Goal: Task Accomplishment & Management: Manage account settings

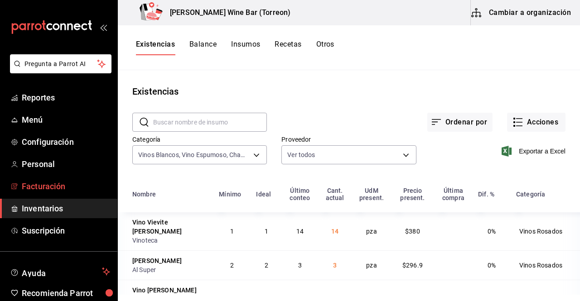
click at [57, 182] on span "Facturación" at bounding box center [66, 186] width 88 height 12
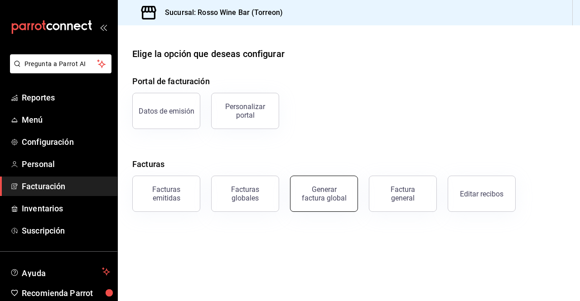
click at [323, 208] on button "Generar factura global" at bounding box center [324, 194] width 68 height 36
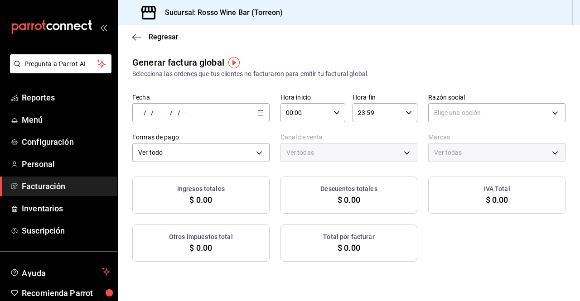
type input "PARROT,UBER_EATS,RAPPI,DIDI_FOOD,ONLINE"
click at [252, 110] on div "/ / - / /" at bounding box center [200, 112] width 137 height 19
click at [190, 145] on li "Rango de fechas" at bounding box center [175, 140] width 85 height 20
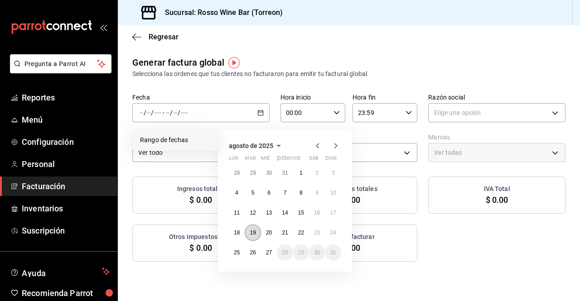
click at [254, 228] on button "19" at bounding box center [253, 233] width 16 height 16
click at [237, 251] on abbr "25" at bounding box center [237, 253] width 6 height 6
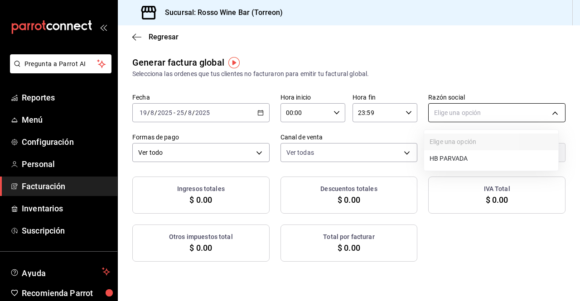
click at [490, 112] on body "Pregunta a Parrot AI Reportes Menú Configuración Personal Facturación Inventari…" at bounding box center [290, 150] width 580 height 301
click at [460, 159] on li "HB PARVADA" at bounding box center [491, 158] width 134 height 17
type input "e33a4bbf-56a2-4bb2-a420-99781ad44d12"
type input "c2c32ae7-1fc4-45ff-8039-656fc52e7daf"
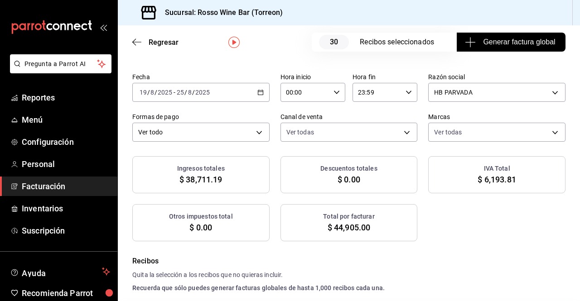
scroll to position [29, 0]
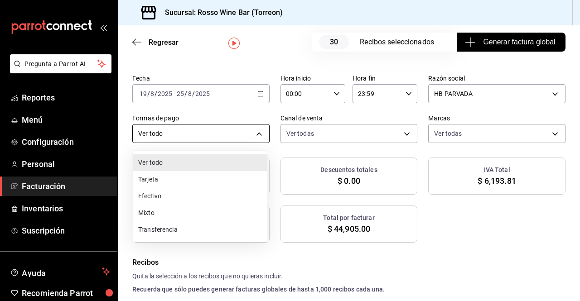
click at [254, 131] on body "Pregunta a Parrot AI Reportes Menú Configuración Personal Facturación Inventari…" at bounding box center [290, 150] width 580 height 301
click at [175, 184] on li "Tarjeta" at bounding box center [200, 179] width 134 height 17
type input "CARD"
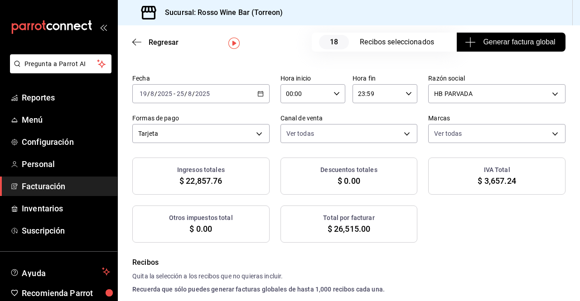
click at [503, 42] on span "Generar factura global" at bounding box center [511, 42] width 88 height 11
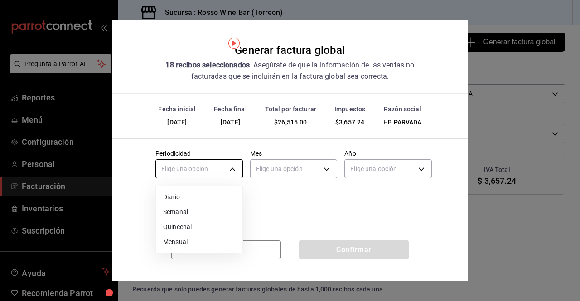
click at [233, 169] on body "Pregunta a Parrot AI Reportes Menú Configuración Personal Facturación Inventari…" at bounding box center [290, 150] width 580 height 301
click at [196, 217] on li "Semanal" at bounding box center [199, 212] width 87 height 15
type input "WEEKLY"
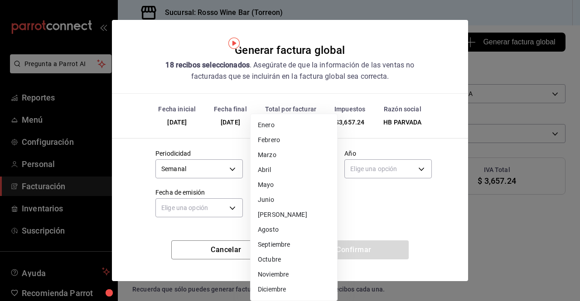
click at [311, 174] on body "Pregunta a Parrot AI Reportes Menú Configuración Personal Facturación Inventari…" at bounding box center [290, 150] width 580 height 301
click at [277, 230] on li "Agosto" at bounding box center [294, 230] width 87 height 15
type input "8"
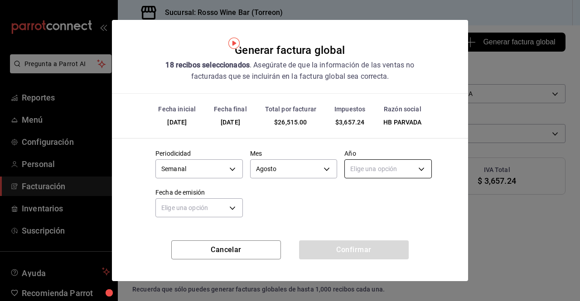
click at [407, 174] on body "Pregunta a Parrot AI Reportes Menú Configuración Personal Facturación Inventari…" at bounding box center [290, 150] width 580 height 301
click at [377, 196] on li "2025" at bounding box center [388, 197] width 87 height 15
type input "2025"
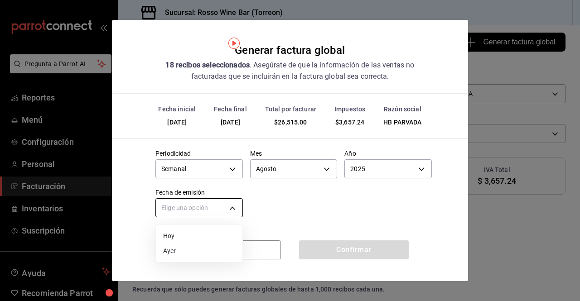
click at [234, 209] on body "Pregunta a Parrot AI Reportes Menú Configuración Personal Facturación Inventari…" at bounding box center [290, 150] width 580 height 301
click at [188, 249] on li "Ayer" at bounding box center [199, 251] width 87 height 15
type input "[DATE]"
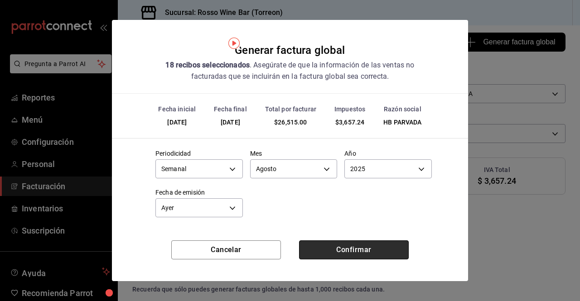
click at [347, 249] on button "Confirmar" at bounding box center [354, 250] width 110 height 19
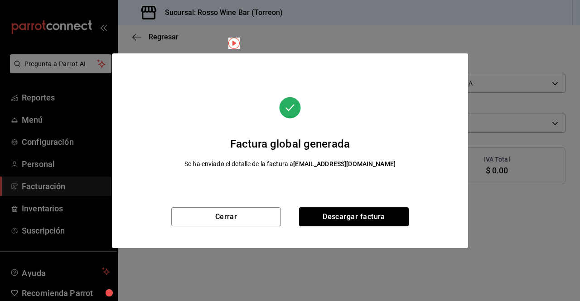
scroll to position [19, 0]
click at [271, 227] on div "Cerrar Descargar factura" at bounding box center [290, 228] width 356 height 41
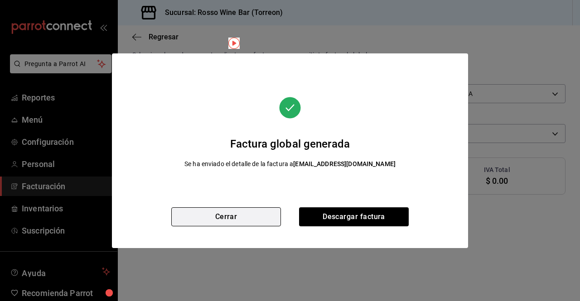
click at [261, 219] on button "Cerrar" at bounding box center [226, 217] width 110 height 19
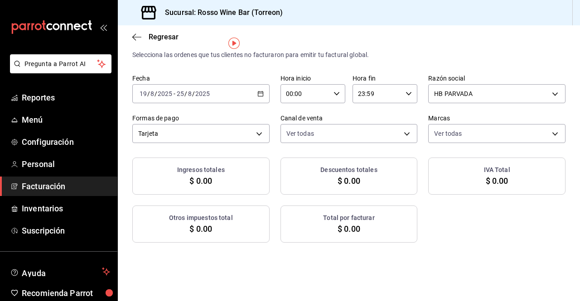
click at [253, 93] on div "[DATE] [DATE] - [DATE] [DATE]" at bounding box center [200, 93] width 137 height 19
click at [276, 60] on div "Generar factura global Selecciona las ordenes que tus clientes no facturaron pa…" at bounding box center [349, 140] width 462 height 206
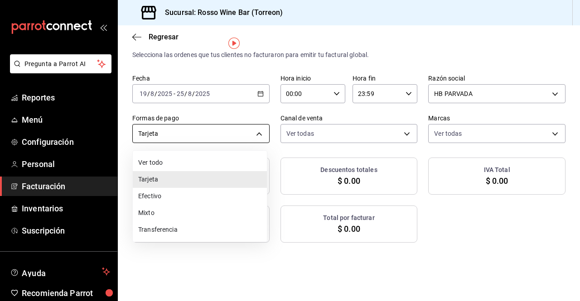
click at [249, 131] on body "Pregunta a Parrot AI Reportes Menú Configuración Personal Facturación Inventari…" at bounding box center [290, 150] width 580 height 301
click at [165, 232] on li "Transferencia" at bounding box center [200, 230] width 134 height 17
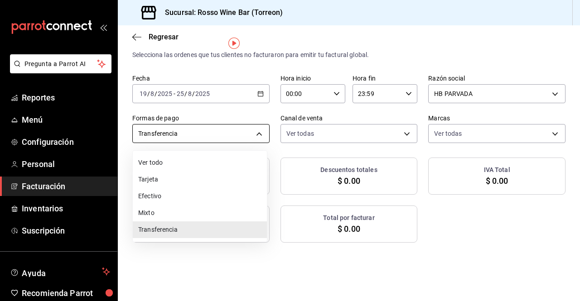
click at [252, 132] on body "Pregunta a Parrot AI Reportes Menú Configuración Personal Facturación Inventari…" at bounding box center [290, 150] width 580 height 301
click at [153, 214] on li "Mixto" at bounding box center [200, 213] width 134 height 17
type input "MIXED"
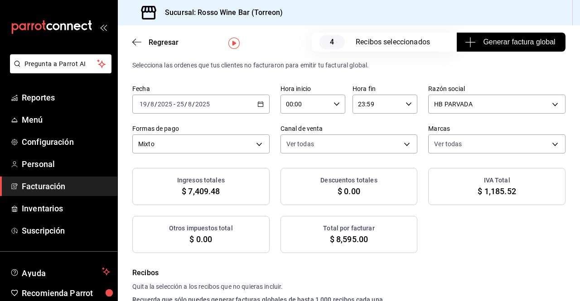
scroll to position [29, 0]
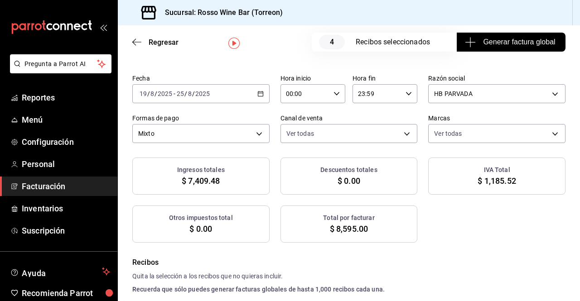
click at [507, 46] on span "Generar factura global" at bounding box center [511, 42] width 88 height 11
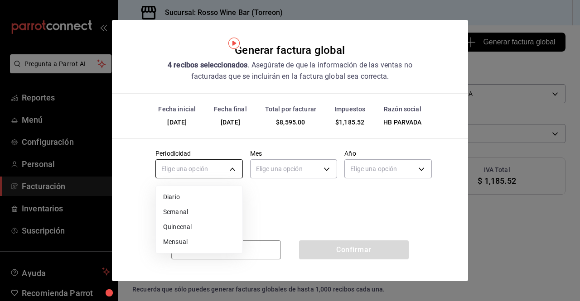
click at [233, 174] on body "Pregunta a Parrot AI Reportes Menú Configuración Personal Facturación Inventari…" at bounding box center [290, 150] width 580 height 301
click at [189, 215] on li "Semanal" at bounding box center [199, 212] width 87 height 15
type input "WEEKLY"
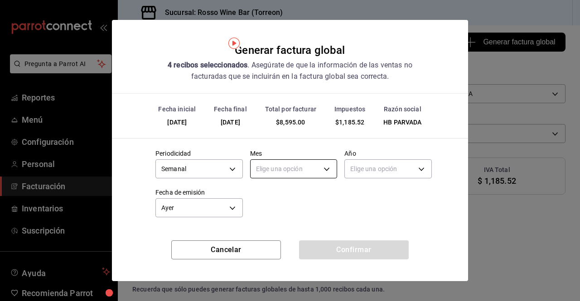
click at [320, 165] on body "Pregunta a Parrot AI Reportes Menú Configuración Personal Facturación Inventari…" at bounding box center [290, 150] width 580 height 301
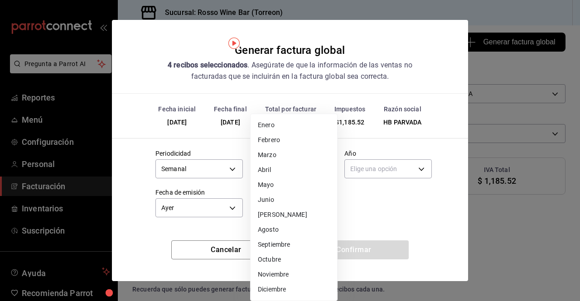
click at [283, 225] on li "Agosto" at bounding box center [294, 230] width 87 height 15
type input "8"
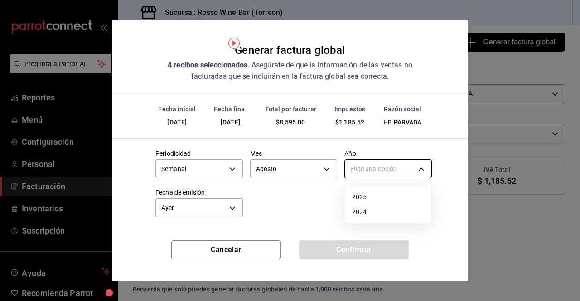
click at [410, 170] on body "Pregunta a Parrot AI Reportes Menú Configuración Personal Facturación Inventari…" at bounding box center [290, 150] width 580 height 301
click at [377, 195] on li "2025" at bounding box center [388, 197] width 87 height 15
type input "2025"
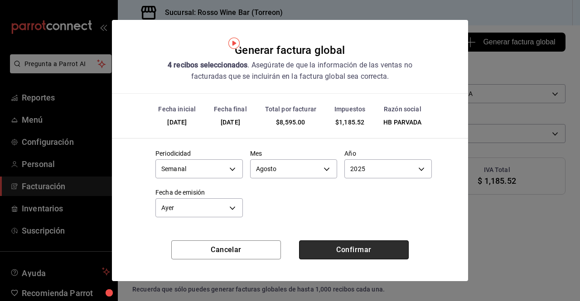
click at [330, 249] on button "Confirmar" at bounding box center [354, 250] width 110 height 19
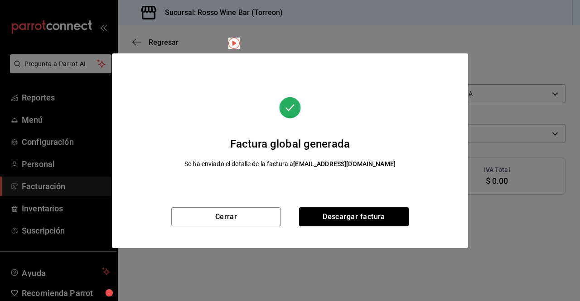
scroll to position [19, 0]
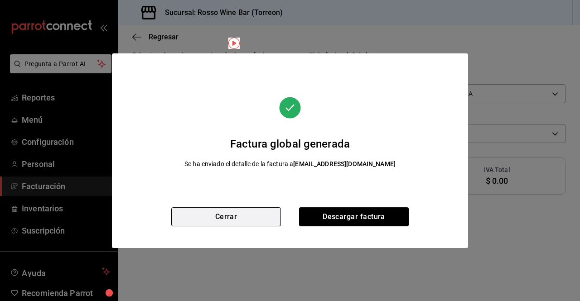
click at [266, 216] on button "Cerrar" at bounding box center [226, 217] width 110 height 19
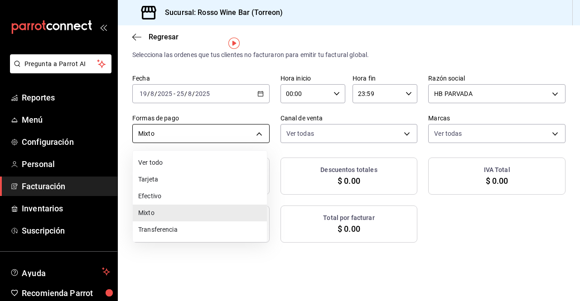
click at [259, 136] on body "Pregunta a Parrot AI Reportes Menú Configuración Personal Facturación Inventari…" at bounding box center [290, 150] width 580 height 301
click at [174, 192] on li "Efectivo" at bounding box center [200, 196] width 134 height 17
type input "CASH"
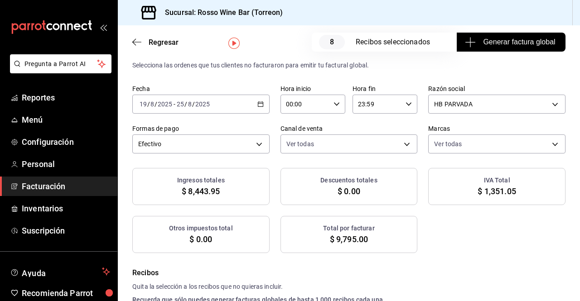
scroll to position [29, 0]
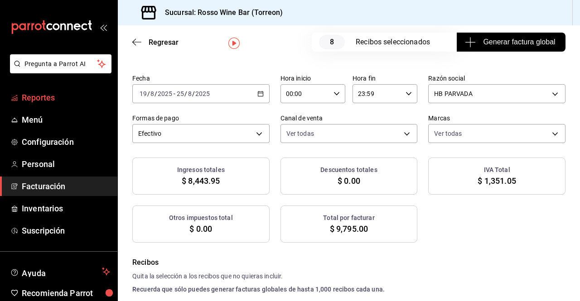
click at [57, 100] on span "Reportes" at bounding box center [66, 98] width 88 height 12
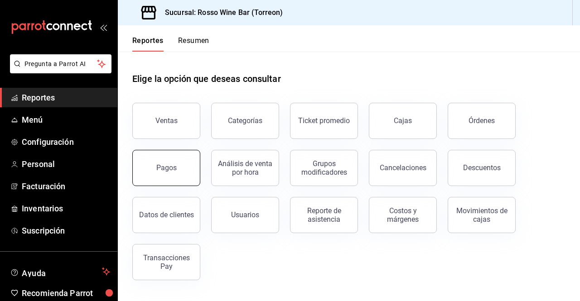
click at [163, 158] on button "Pagos" at bounding box center [166, 168] width 68 height 36
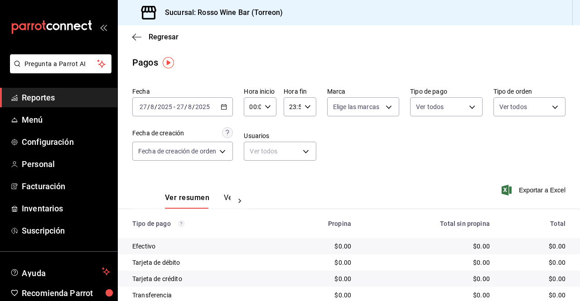
click at [227, 111] on div "[DATE] [DATE] - [DATE] [DATE]" at bounding box center [182, 106] width 101 height 19
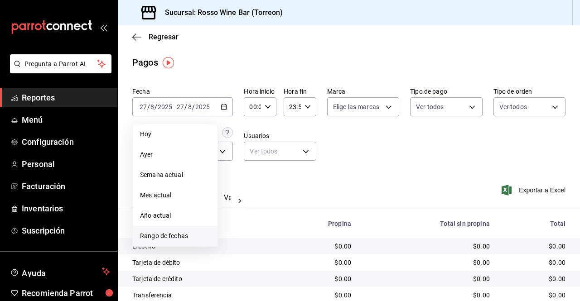
click at [160, 236] on span "Rango de fechas" at bounding box center [175, 237] width 70 height 10
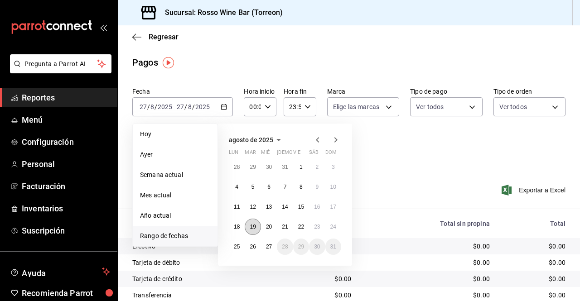
click at [250, 221] on button "19" at bounding box center [253, 227] width 16 height 16
click at [235, 245] on abbr "25" at bounding box center [237, 247] width 6 height 6
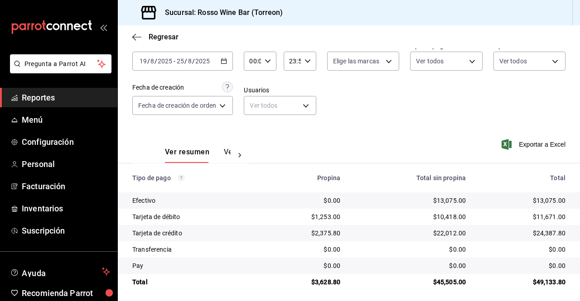
scroll to position [50, 0]
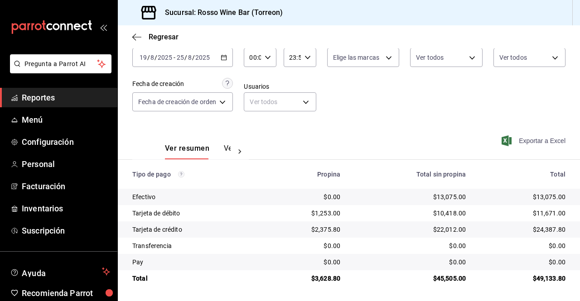
click at [529, 145] on span "Exportar a Excel" at bounding box center [535, 141] width 62 height 11
click at [47, 92] on span "Reportes" at bounding box center [66, 98] width 88 height 12
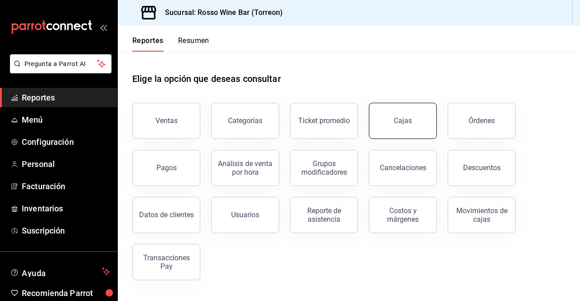
click at [420, 116] on button "Cajas" at bounding box center [403, 121] width 68 height 36
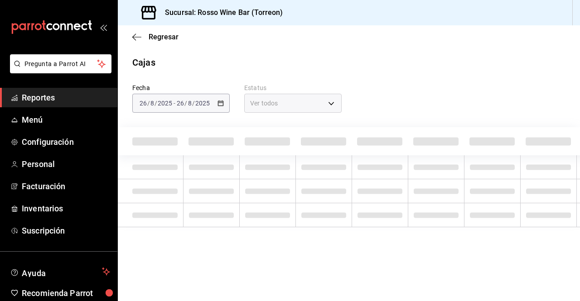
click at [273, 66] on div "Cajas" at bounding box center [349, 63] width 462 height 14
click at [77, 94] on span "Reportes" at bounding box center [66, 98] width 88 height 12
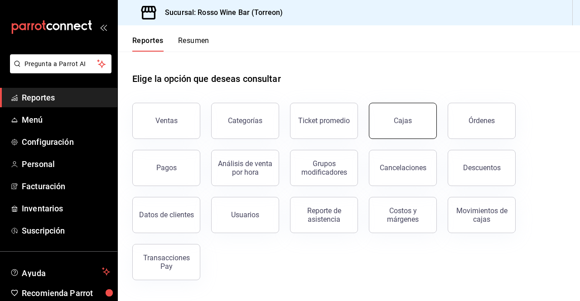
click at [397, 134] on button "Cajas" at bounding box center [403, 121] width 68 height 36
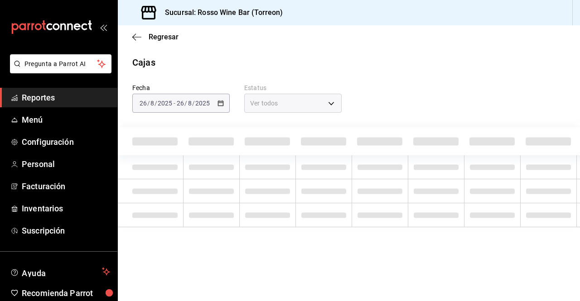
click at [57, 100] on span "Reportes" at bounding box center [66, 98] width 88 height 12
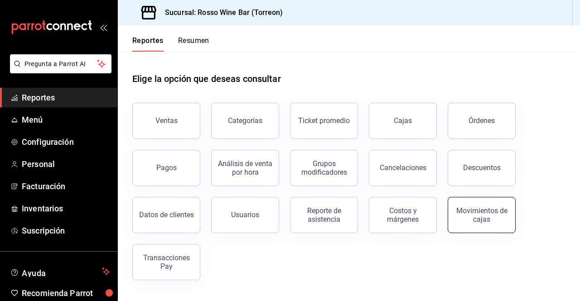
click at [467, 225] on button "Movimientos de cajas" at bounding box center [482, 215] width 68 height 36
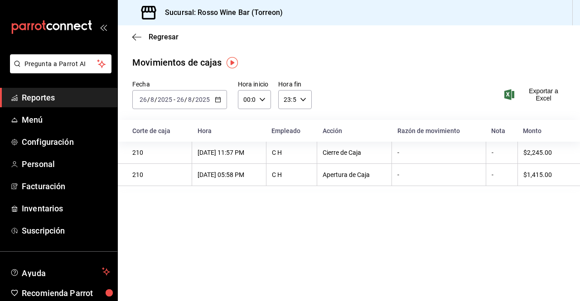
click at [213, 104] on div "[DATE] [DATE] - [DATE] [DATE]" at bounding box center [179, 99] width 95 height 19
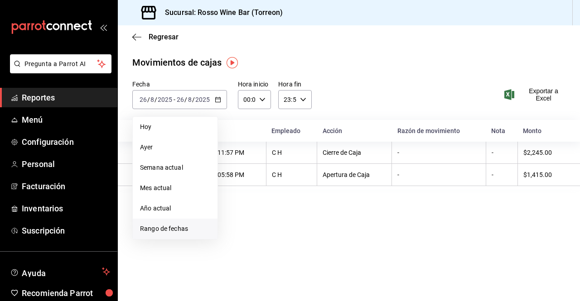
click at [172, 228] on span "Rango de fechas" at bounding box center [175, 229] width 70 height 10
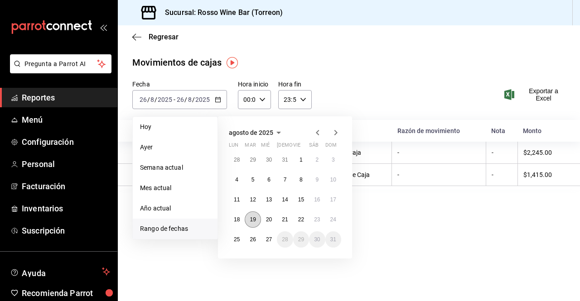
click at [251, 214] on button "19" at bounding box center [253, 220] width 16 height 16
click at [236, 237] on abbr "25" at bounding box center [237, 240] width 6 height 6
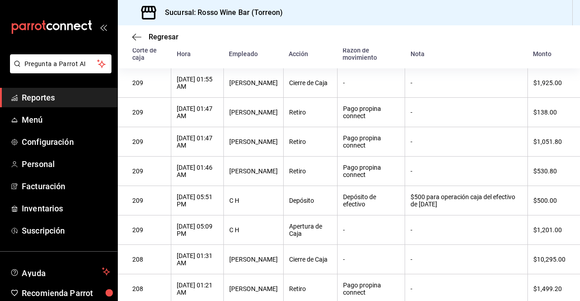
scroll to position [86, 0]
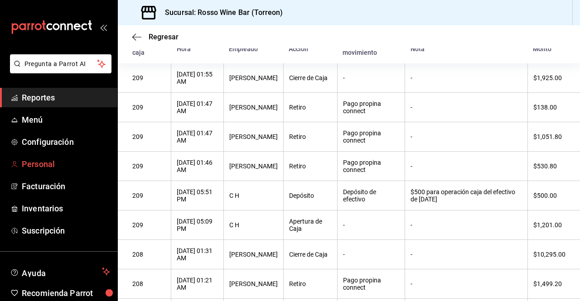
click at [58, 169] on span "Personal" at bounding box center [66, 164] width 88 height 12
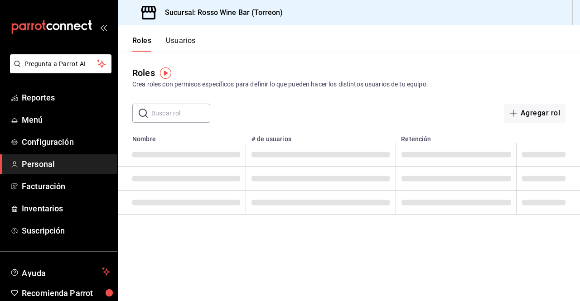
click at [180, 38] on button "Usuarios" at bounding box center [181, 43] width 30 height 15
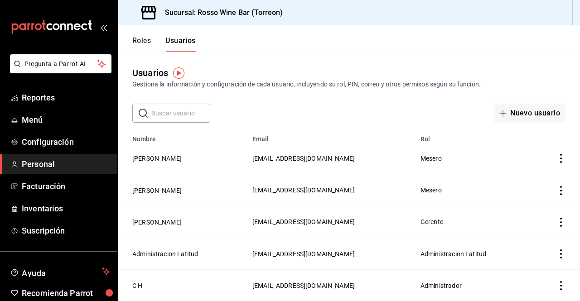
click at [180, 38] on button "Usuarios" at bounding box center [180, 43] width 30 height 15
click at [37, 98] on span "Reportes" at bounding box center [66, 98] width 88 height 12
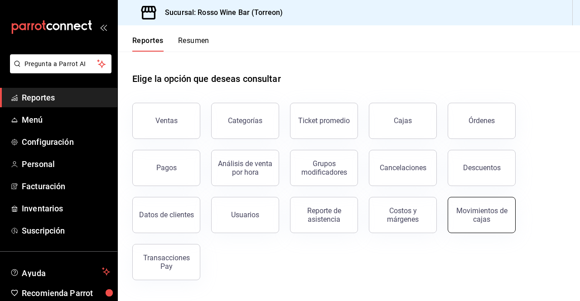
click at [479, 213] on div "Movimientos de cajas" at bounding box center [482, 215] width 56 height 17
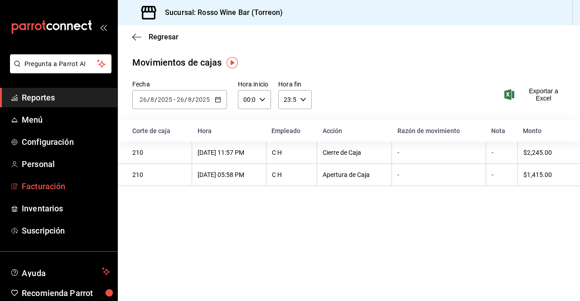
click at [62, 188] on span "Facturación" at bounding box center [66, 186] width 88 height 12
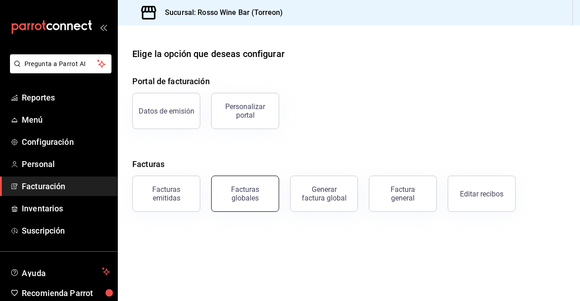
click at [249, 197] on div "Facturas globales" at bounding box center [245, 193] width 56 height 17
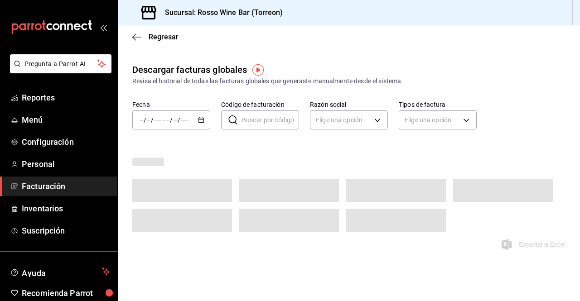
click at [190, 116] on div "/ / - / /" at bounding box center [171, 120] width 78 height 19
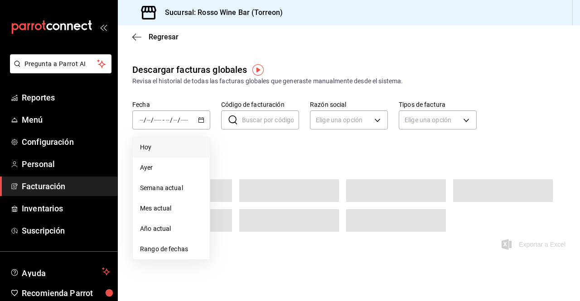
click at [169, 145] on span "Hoy" at bounding box center [171, 148] width 63 height 10
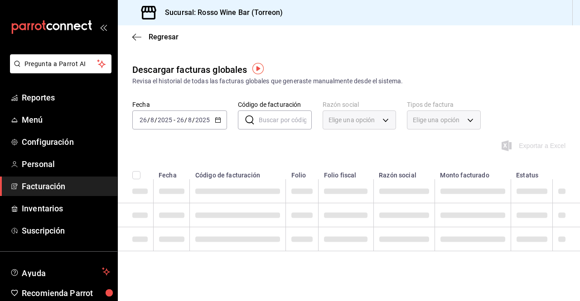
scroll to position [1, 0]
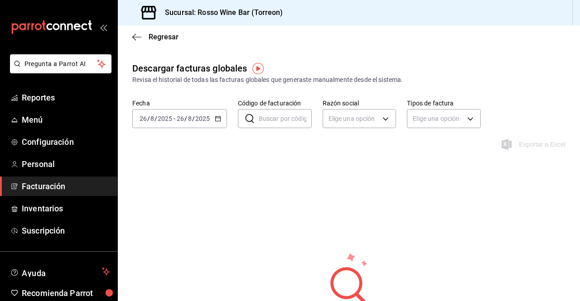
click at [50, 184] on span "Facturación" at bounding box center [66, 186] width 88 height 12
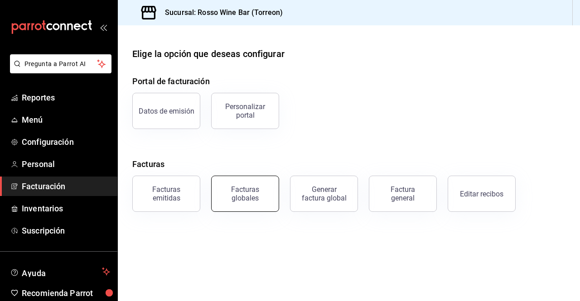
click at [237, 205] on button "Facturas globales" at bounding box center [245, 194] width 68 height 36
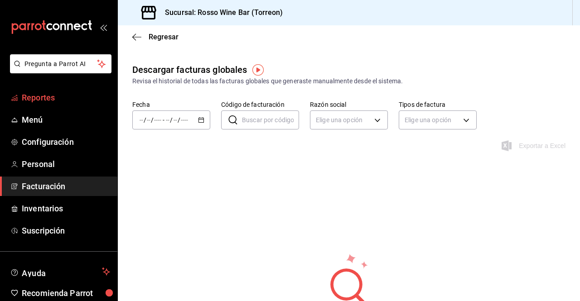
click at [60, 97] on span "Reportes" at bounding box center [66, 98] width 88 height 12
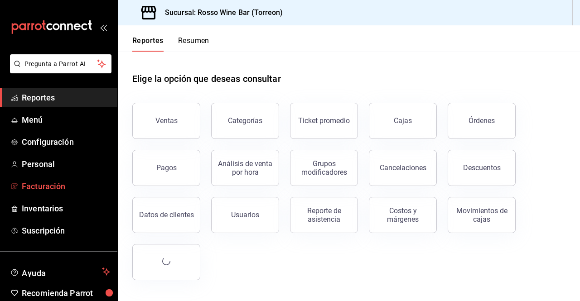
click at [59, 188] on span "Facturación" at bounding box center [66, 186] width 88 height 12
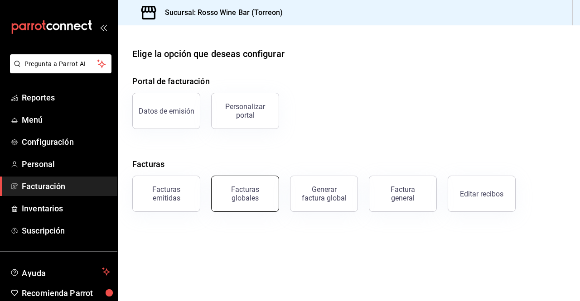
click at [250, 189] on div "Facturas globales" at bounding box center [245, 193] width 56 height 17
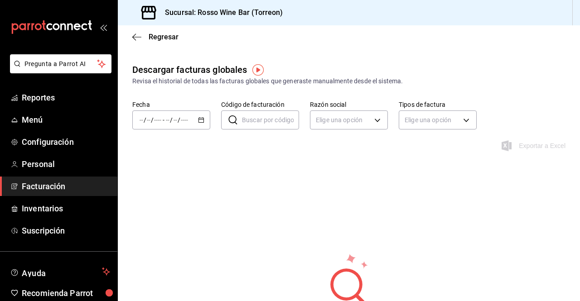
click at [198, 118] on icon "button" at bounding box center [201, 120] width 6 height 6
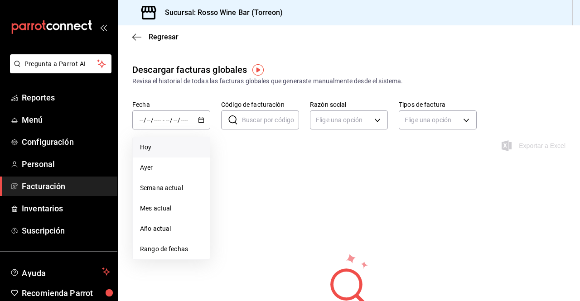
click at [174, 152] on span "Hoy" at bounding box center [171, 148] width 63 height 10
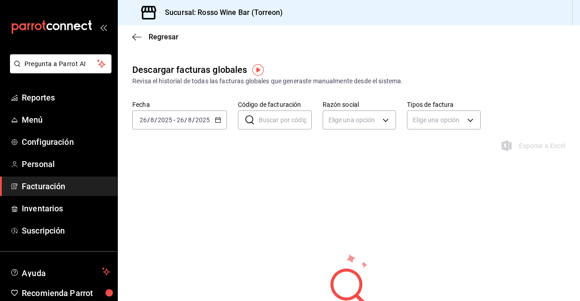
click at [217, 120] on icon "button" at bounding box center [218, 120] width 6 height 6
click at [63, 194] on link "Facturación" at bounding box center [58, 186] width 117 height 19
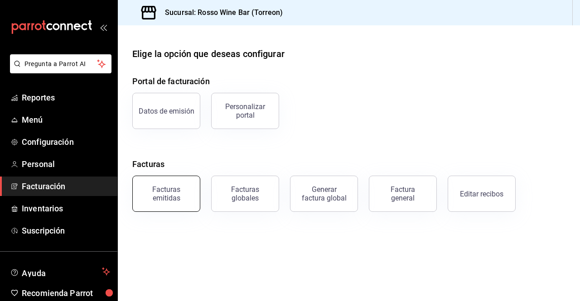
click at [172, 195] on div "Facturas emitidas" at bounding box center [166, 193] width 56 height 17
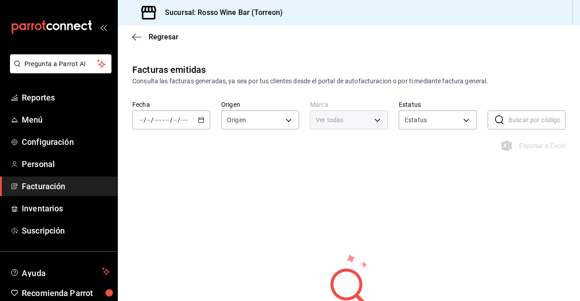
type input "ORDER_INVOICE,GENERAL_INVOICE"
type input "ACTIVE,PENDING_CANCELLATION,CANCELLED,PRE_CANCELLED"
type input "c2c32ae7-1fc4-45ff-8039-656fc52e7daf"
click at [200, 123] on \(Stroke\) "button" at bounding box center [201, 120] width 5 height 5
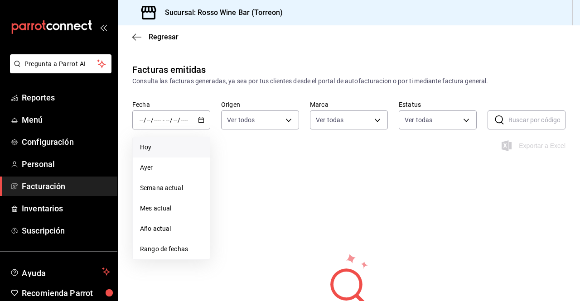
click at [179, 145] on span "Hoy" at bounding box center [171, 148] width 63 height 10
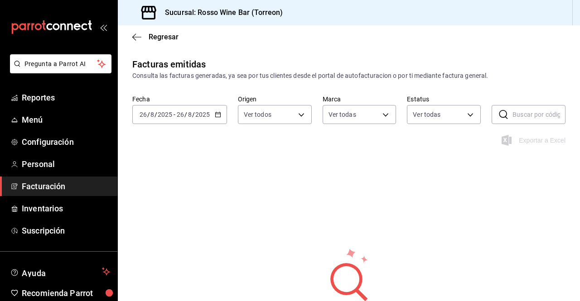
scroll to position [4, 0]
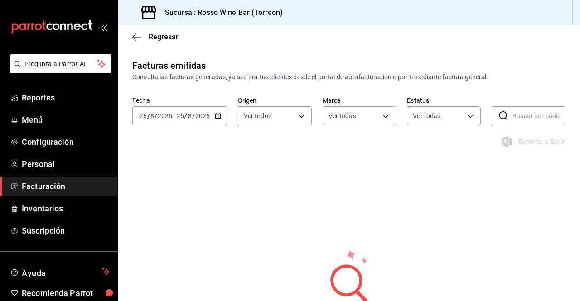
click at [57, 188] on span "Facturación" at bounding box center [66, 186] width 88 height 12
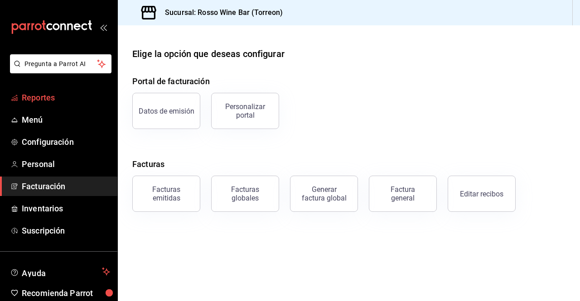
click at [71, 97] on span "Reportes" at bounding box center [66, 98] width 88 height 12
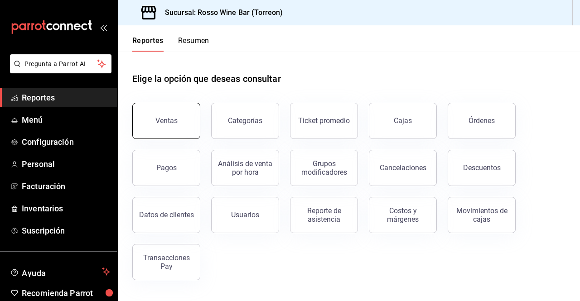
drag, startPoint x: 164, startPoint y: 141, endPoint x: 168, endPoint y: 121, distance: 19.8
click at [168, 121] on div "Ventas Categorías Ticket promedio Cajas Órdenes Pagos Análisis de venta por hor…" at bounding box center [343, 186] width 444 height 189
click at [168, 121] on div "Ventas" at bounding box center [166, 120] width 22 height 9
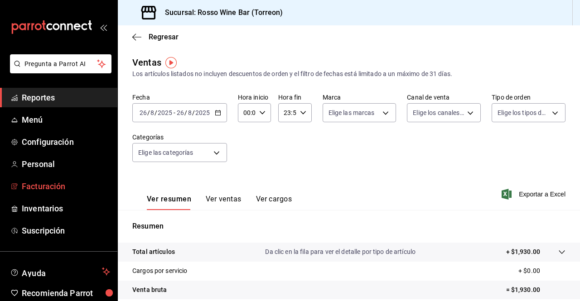
click at [62, 190] on span "Facturación" at bounding box center [66, 186] width 88 height 12
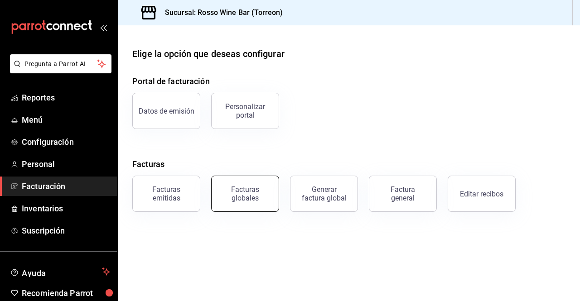
click at [262, 191] on div "Facturas globales" at bounding box center [245, 193] width 56 height 17
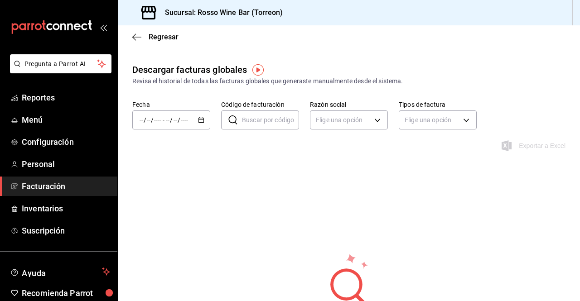
click at [199, 121] on \(Stroke\) "button" at bounding box center [201, 120] width 5 height 5
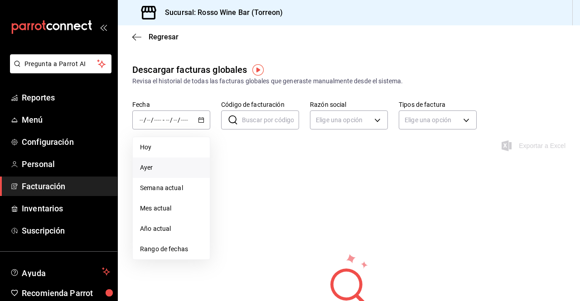
click at [162, 169] on span "Ayer" at bounding box center [171, 168] width 63 height 10
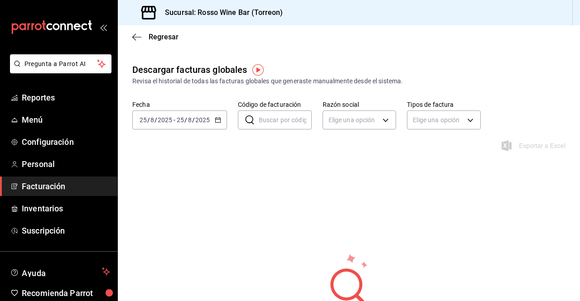
click at [210, 121] on div "[DATE] [DATE]" at bounding box center [192, 119] width 35 height 7
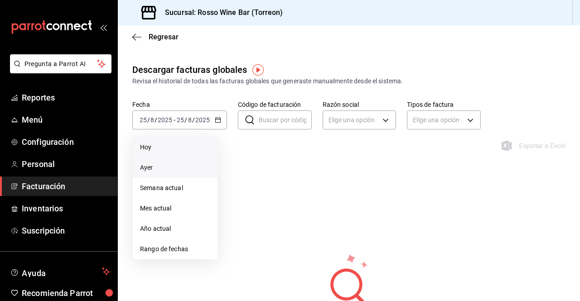
click at [184, 150] on span "Hoy" at bounding box center [175, 148] width 70 height 10
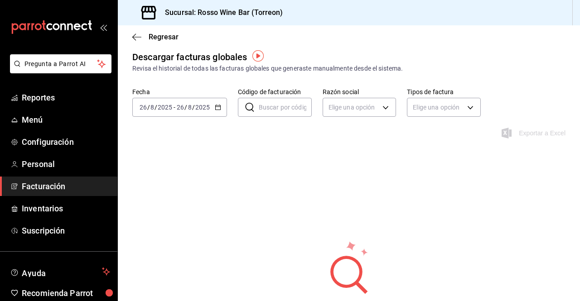
scroll to position [14, 0]
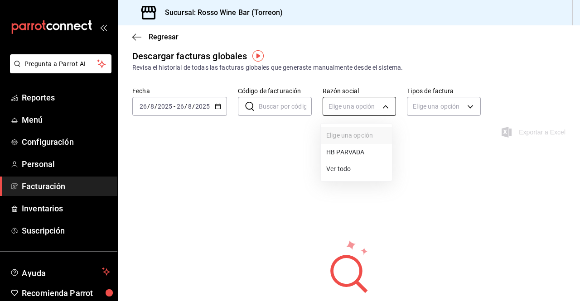
click at [381, 106] on body "Pregunta a Parrot AI Reportes Menú Configuración Personal Facturación Inventari…" at bounding box center [290, 150] width 580 height 301
click at [341, 152] on li "HB PARVADA" at bounding box center [356, 152] width 71 height 17
type input "e33a4bbf-56a2-4bb2-a420-99781ad44d12"
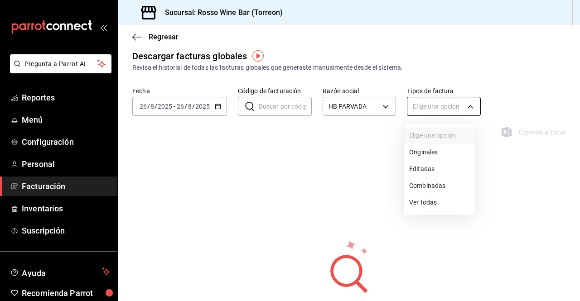
click at [456, 100] on body "Pregunta a Parrot AI Reportes Menú Configuración Personal Facturación Inventari…" at bounding box center [290, 150] width 580 height 301
click at [286, 106] on div at bounding box center [290, 150] width 580 height 301
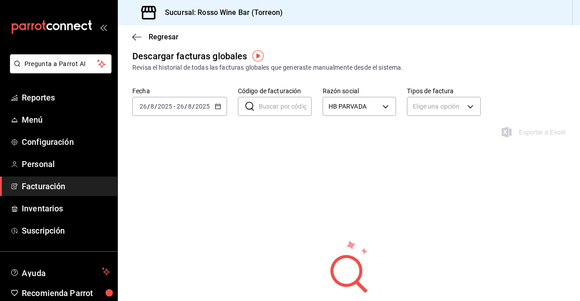
click at [68, 184] on span "Facturación" at bounding box center [66, 186] width 88 height 12
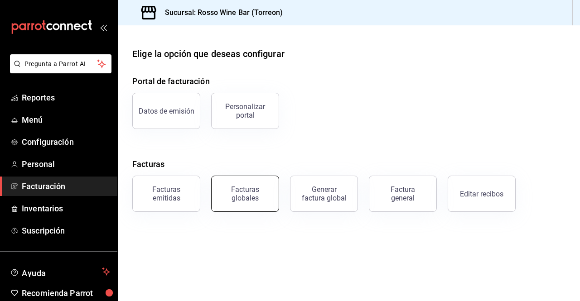
click at [240, 199] on div "Facturas globales" at bounding box center [245, 193] width 56 height 17
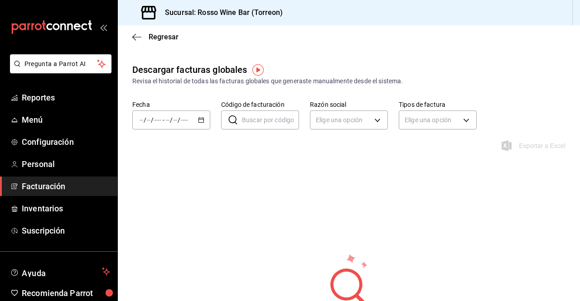
click at [203, 121] on icon "button" at bounding box center [201, 120] width 6 height 6
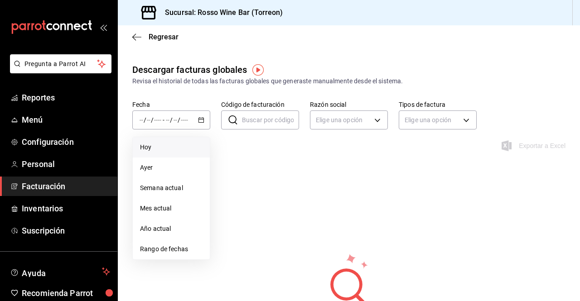
click at [175, 144] on span "Hoy" at bounding box center [171, 148] width 63 height 10
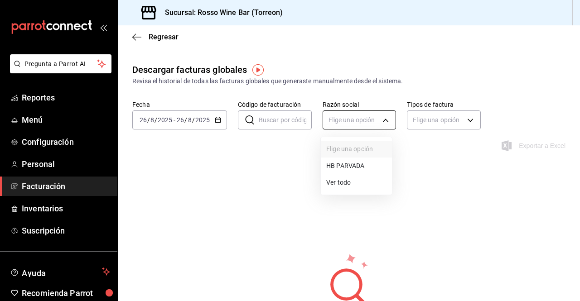
click at [380, 119] on body "Pregunta a Parrot AI Reportes Menú Configuración Personal Facturación Inventari…" at bounding box center [290, 150] width 580 height 301
click at [346, 165] on li "HB PARVADA" at bounding box center [356, 166] width 71 height 17
type input "e33a4bbf-56a2-4bb2-a420-99781ad44d12"
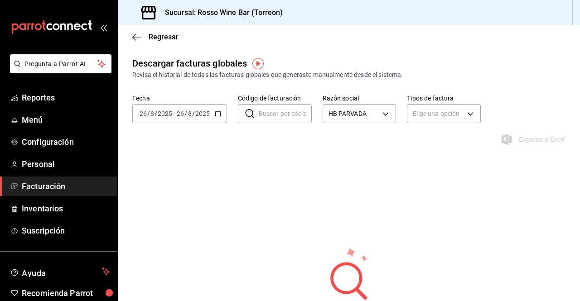
scroll to position [7, 0]
click at [61, 163] on span "Personal" at bounding box center [66, 164] width 88 height 12
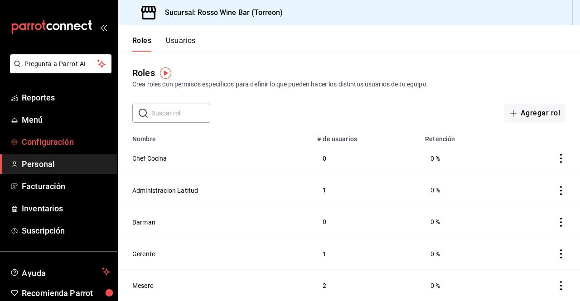
click at [57, 145] on span "Configuración" at bounding box center [66, 142] width 88 height 12
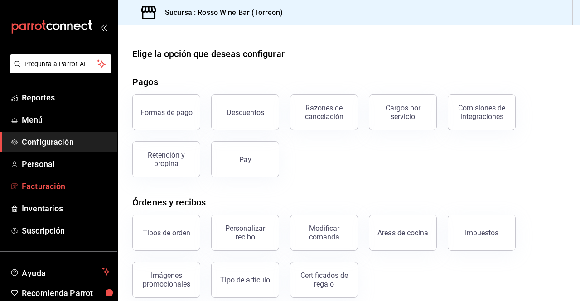
click at [47, 189] on span "Facturación" at bounding box center [66, 186] width 88 height 12
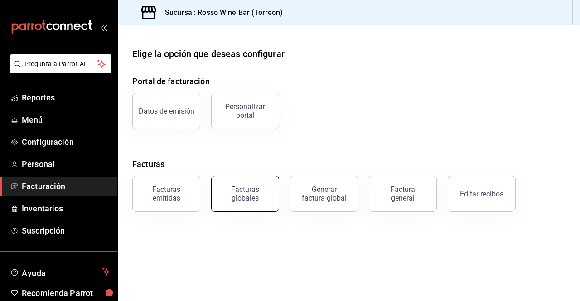
click at [231, 190] on div "Facturas globales" at bounding box center [245, 193] width 56 height 17
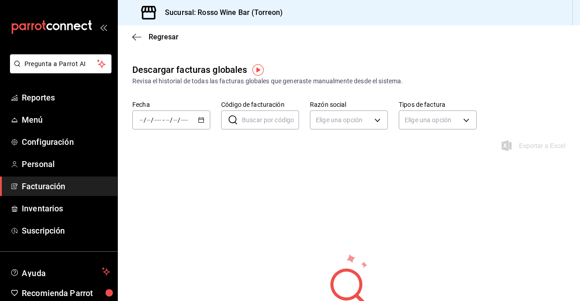
click at [204, 131] on div "Fecha / / - / / Código de facturación ​ Código de facturación Razón social Elig…" at bounding box center [349, 121] width 462 height 40
click at [199, 121] on icon "button" at bounding box center [201, 120] width 6 height 6
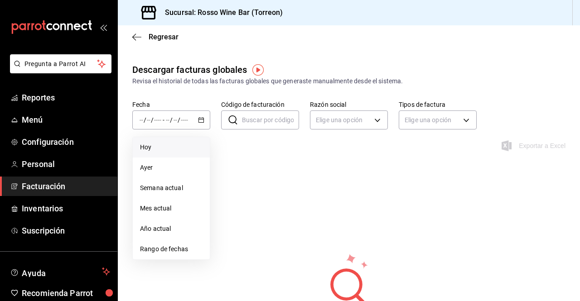
click at [170, 154] on li "Hoy" at bounding box center [171, 147] width 77 height 20
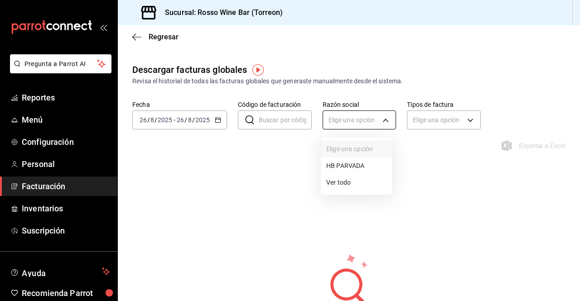
click at [351, 123] on body "Pregunta a Parrot AI Reportes Menú Configuración Personal Facturación Inventari…" at bounding box center [290, 150] width 580 height 301
click at [354, 165] on li "HB PARVADA" at bounding box center [356, 166] width 71 height 17
type input "e33a4bbf-56a2-4bb2-a420-99781ad44d12"
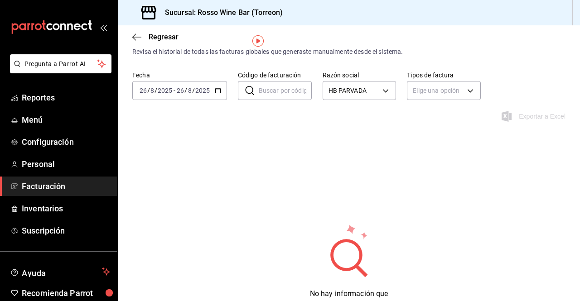
scroll to position [31, 0]
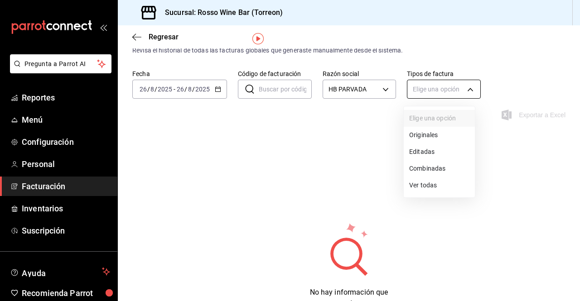
click at [450, 85] on body "Pregunta a Parrot AI Reportes Menú Configuración Personal Facturación Inventari…" at bounding box center [290, 150] width 580 height 301
click at [440, 132] on li "Originales" at bounding box center [439, 135] width 71 height 17
type input "GLOBAL_INVOICE"
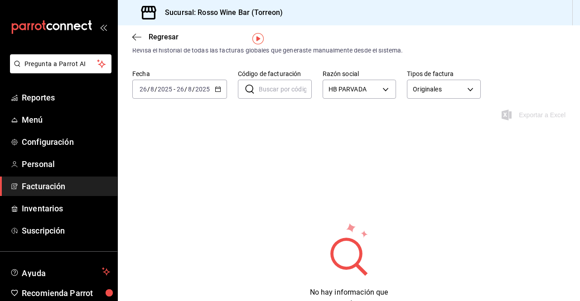
scroll to position [34, 0]
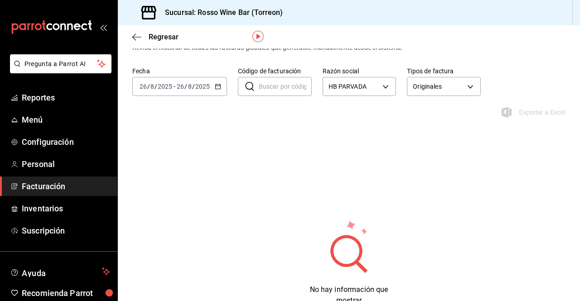
click at [65, 189] on span "Facturación" at bounding box center [66, 186] width 88 height 12
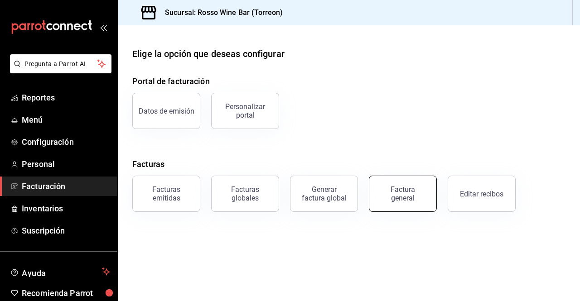
click at [412, 194] on div "Factura general" at bounding box center [402, 193] width 45 height 17
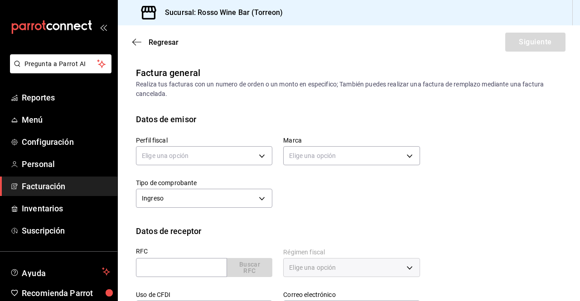
click at [53, 184] on span "Facturación" at bounding box center [66, 186] width 88 height 12
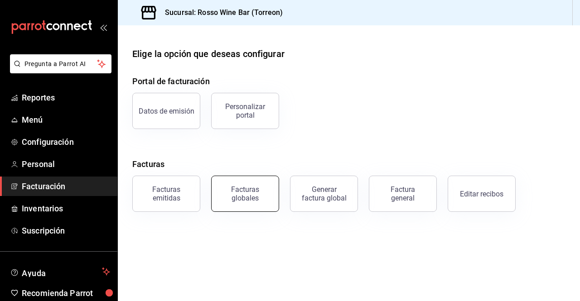
click at [245, 188] on div "Facturas globales" at bounding box center [245, 193] width 56 height 17
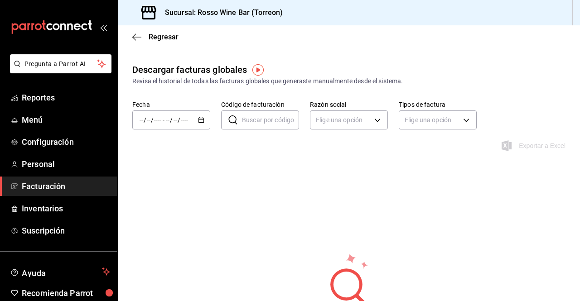
click at [205, 126] on div "/ / - / /" at bounding box center [171, 120] width 78 height 19
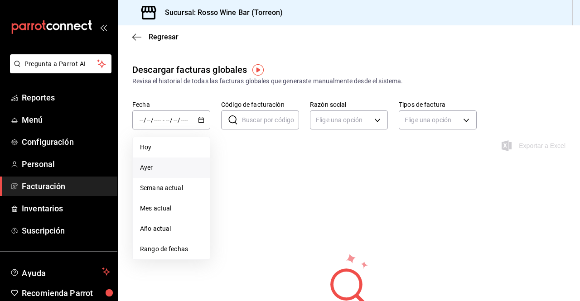
click at [164, 169] on span "Ayer" at bounding box center [171, 168] width 63 height 10
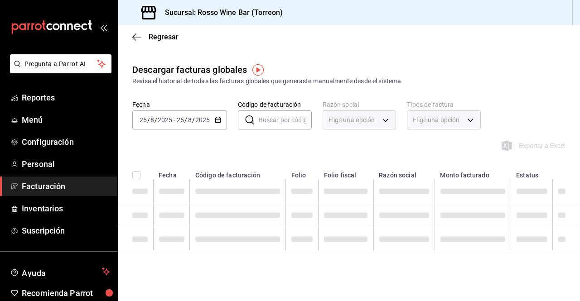
click at [203, 122] on input "2025" at bounding box center [202, 119] width 15 height 7
click at [61, 192] on span "Facturación" at bounding box center [66, 186] width 88 height 12
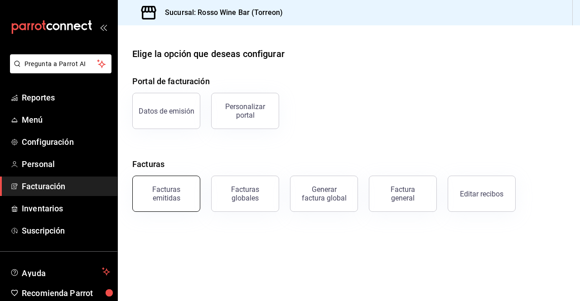
click at [189, 194] on div "Facturas emitidas" at bounding box center [166, 193] width 56 height 17
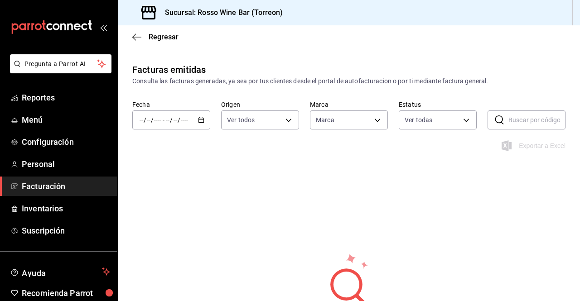
type input "c2c32ae7-1fc4-45ff-8039-656fc52e7daf"
click at [199, 123] on \(Stroke\) "button" at bounding box center [201, 120] width 5 height 5
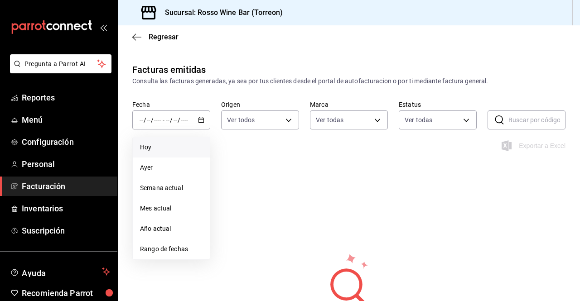
click at [168, 148] on span "Hoy" at bounding box center [171, 148] width 63 height 10
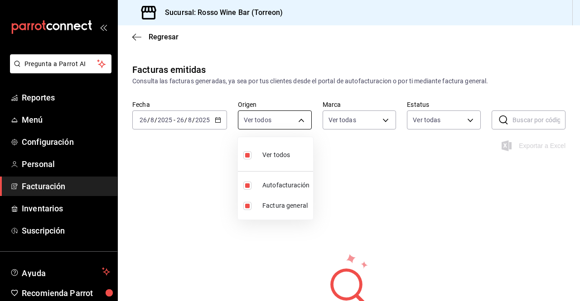
click at [295, 118] on body "Pregunta a Parrot AI Reportes Menú Configuración Personal Facturación Inventari…" at bounding box center [290, 150] width 580 height 301
click at [295, 118] on div at bounding box center [290, 150] width 580 height 301
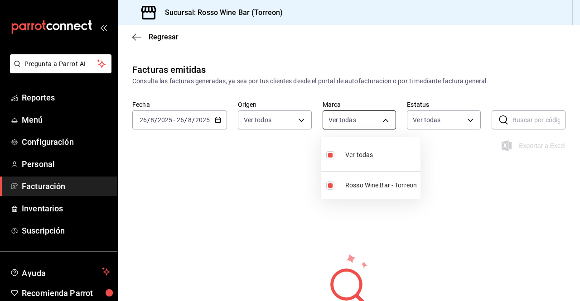
click at [380, 121] on body "Pregunta a Parrot AI Reportes Menú Configuración Personal Facturación Inventari…" at bounding box center [290, 150] width 580 height 301
click at [384, 120] on div at bounding box center [290, 150] width 580 height 301
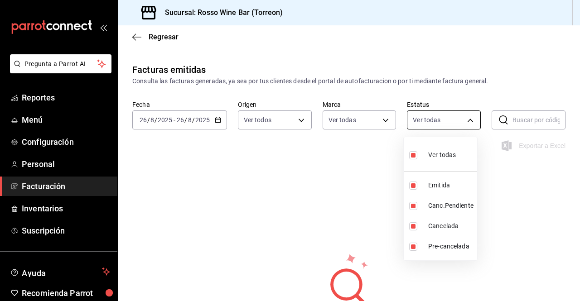
click at [448, 121] on body "Pregunta a Parrot AI Reportes Menú Configuración Personal Facturación Inventari…" at bounding box center [290, 150] width 580 height 301
click at [354, 164] on div at bounding box center [290, 150] width 580 height 301
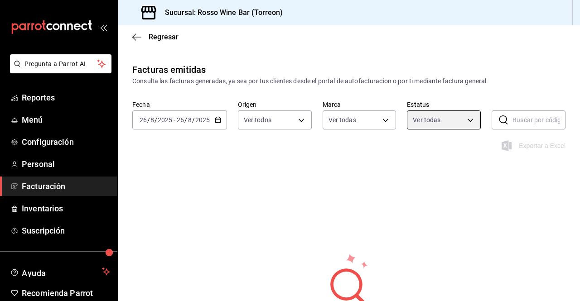
scroll to position [40, 0]
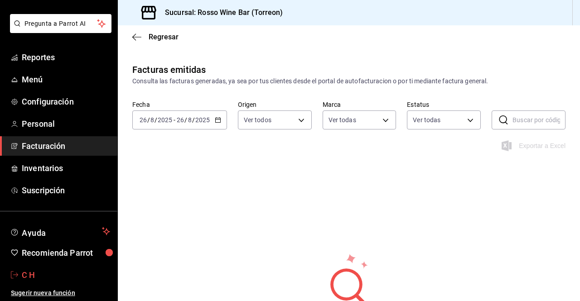
click at [31, 270] on span "C H" at bounding box center [66, 275] width 88 height 12
